Goal: Transaction & Acquisition: Download file/media

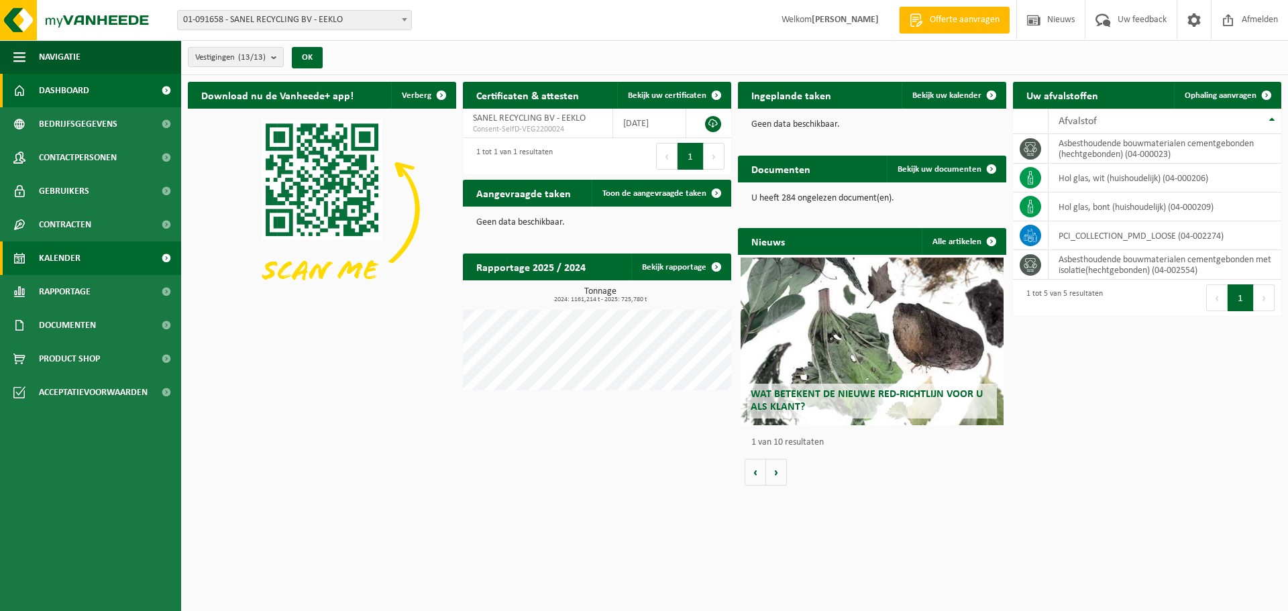
click at [64, 262] on span "Kalender" at bounding box center [60, 259] width 42 height 34
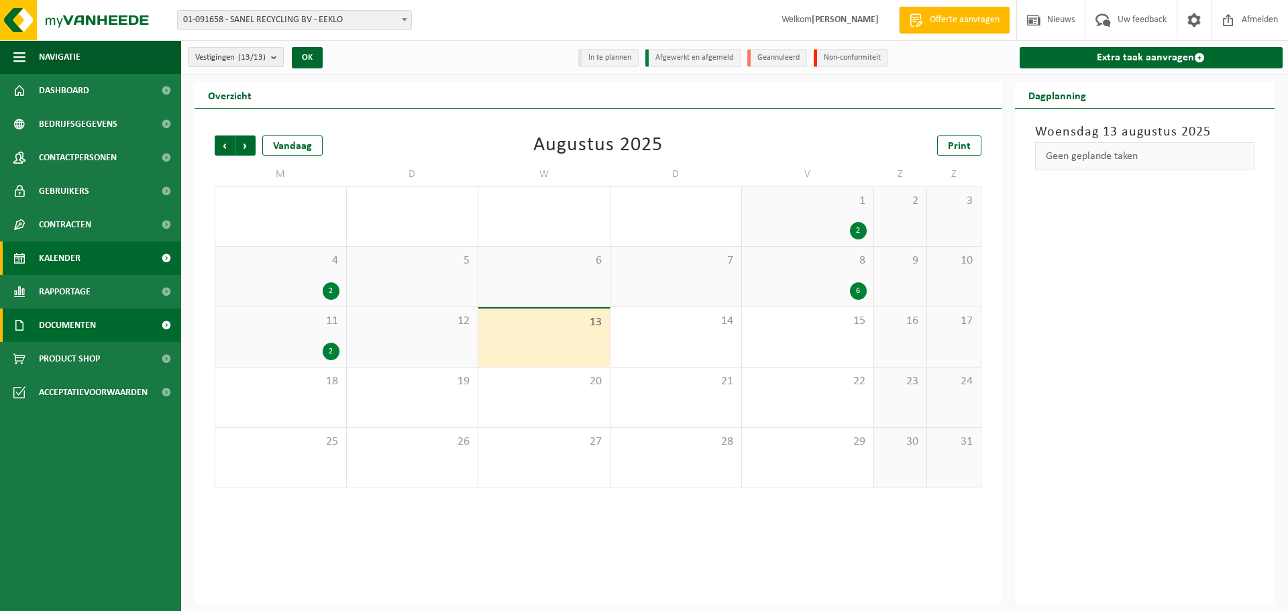
click at [89, 328] on span "Documenten" at bounding box center [67, 326] width 57 height 34
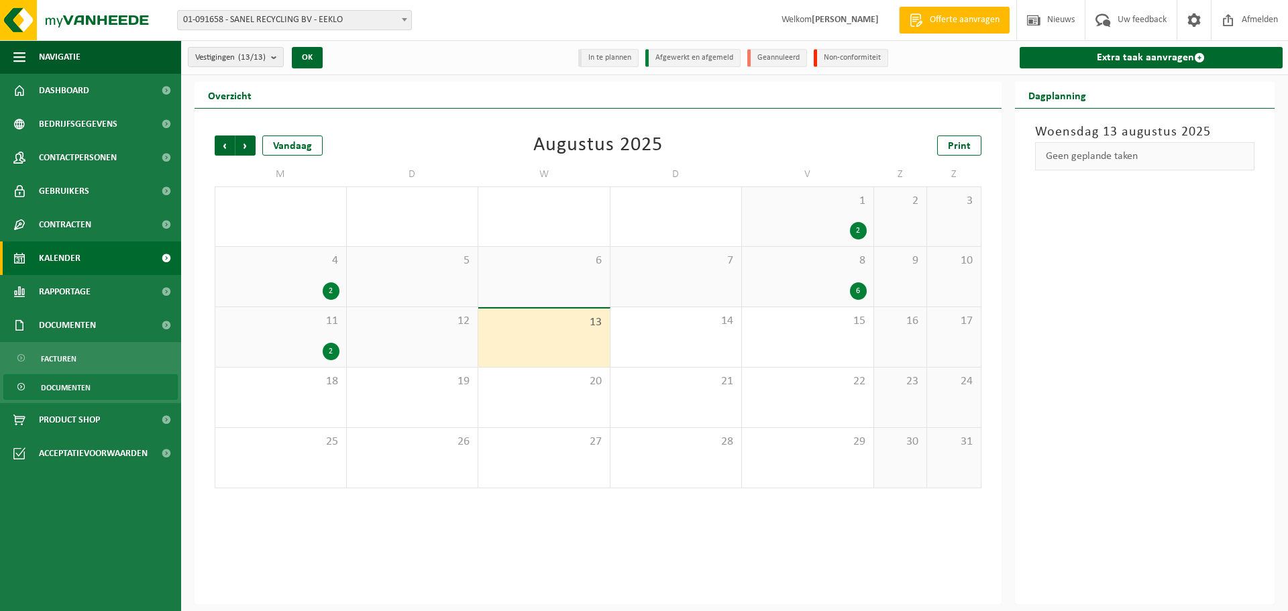
click at [70, 391] on span "Documenten" at bounding box center [66, 387] width 50 height 25
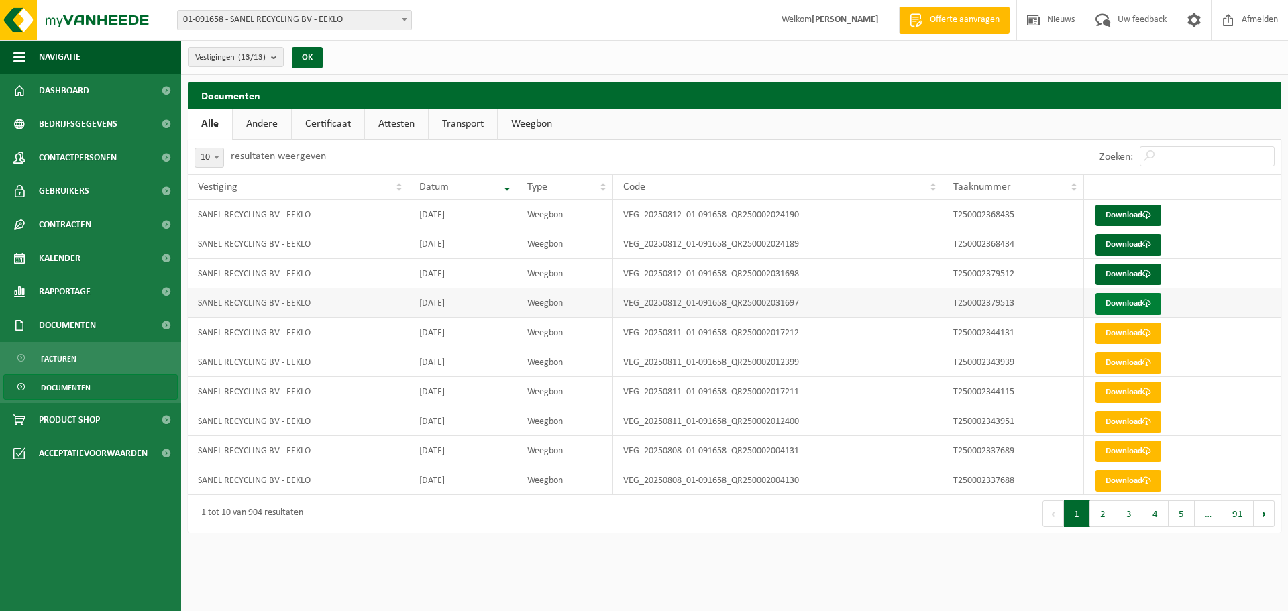
click at [1142, 306] on link "Download" at bounding box center [1129, 303] width 66 height 21
click at [1139, 270] on link "Download" at bounding box center [1129, 274] width 66 height 21
click at [1108, 239] on link "Download" at bounding box center [1129, 244] width 66 height 21
click at [1119, 215] on link "Download" at bounding box center [1129, 215] width 66 height 21
